Goal: Navigation & Orientation: Find specific page/section

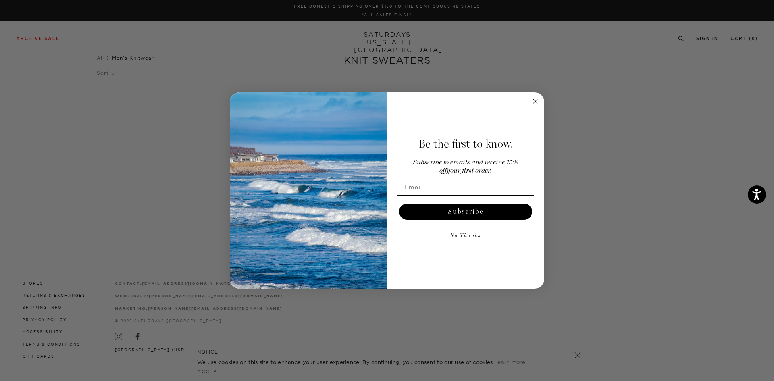
drag, startPoint x: 542, startPoint y: 100, endPoint x: 533, endPoint y: 100, distance: 9.3
click at [541, 100] on form "Be the first to know. Subscribe to emails and receive 15% off your first order.…" at bounding box center [387, 190] width 314 height 197
click at [531, 99] on circle "Close dialog" at bounding box center [535, 100] width 9 height 9
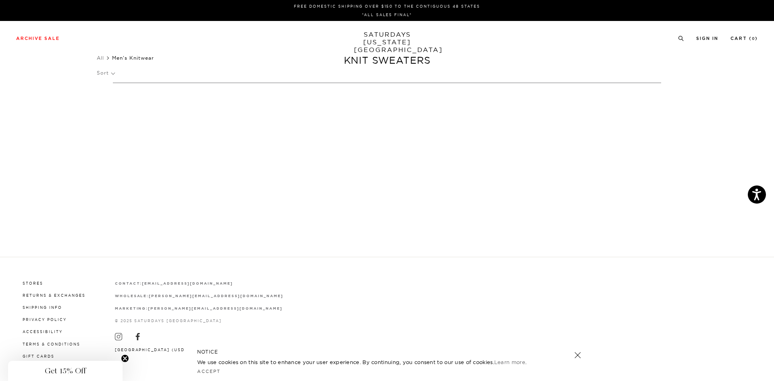
click at [416, 58] on ul "All Men's Knitwear" at bounding box center [387, 58] width 581 height 8
drag, startPoint x: 384, startPoint y: 29, endPoint x: 386, endPoint y: 55, distance: 26.7
click at [384, 29] on div "Archive Sale Men's Tees Shirts Shorts Swim Knitwear Pants Sweats Women's" at bounding box center [387, 38] width 774 height 34
click at [386, 56] on ul "All Men's Knitwear" at bounding box center [387, 58] width 581 height 8
click at [388, 42] on link "SATURDAYS [US_STATE][GEOGRAPHIC_DATA]" at bounding box center [387, 42] width 67 height 23
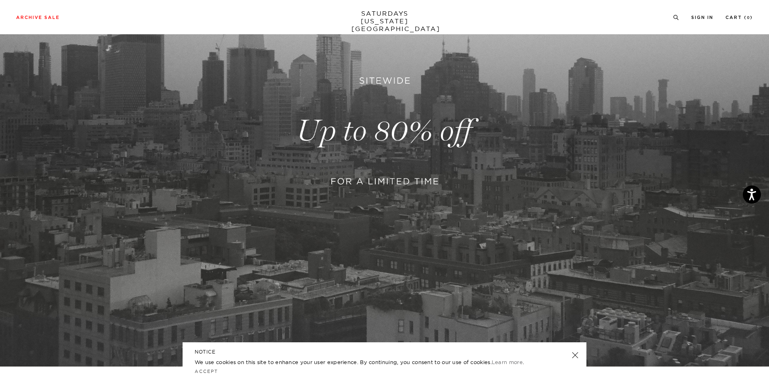
scroll to position [68, 0]
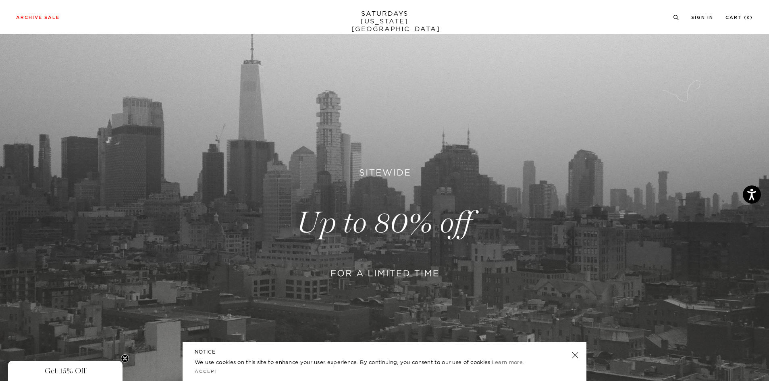
click at [402, 158] on link at bounding box center [384, 223] width 769 height 471
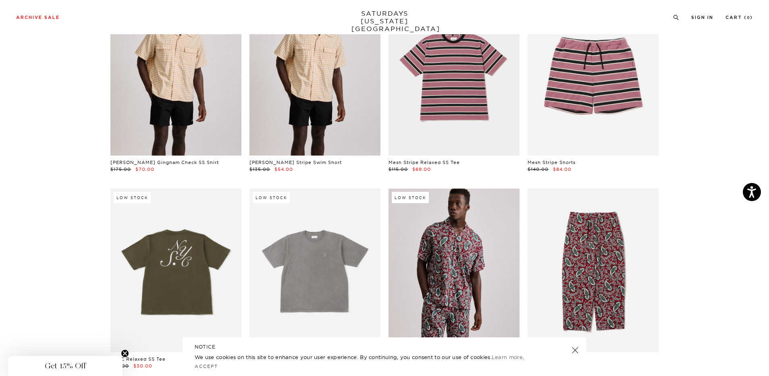
scroll to position [2258, 0]
